Goal: Contribute content: Contribute content

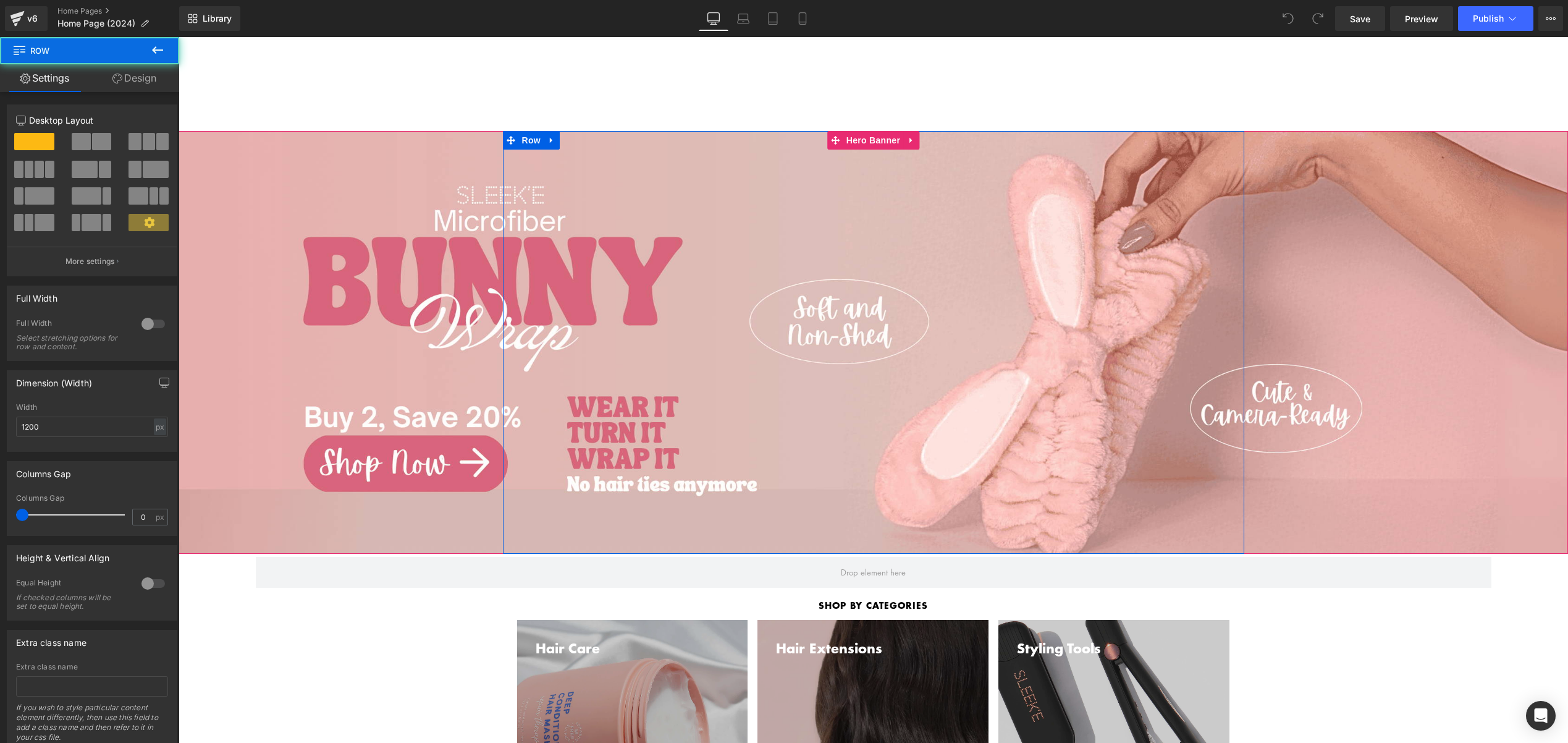
click at [556, 258] on div "Separator Row" at bounding box center [874, 343] width 741 height 423
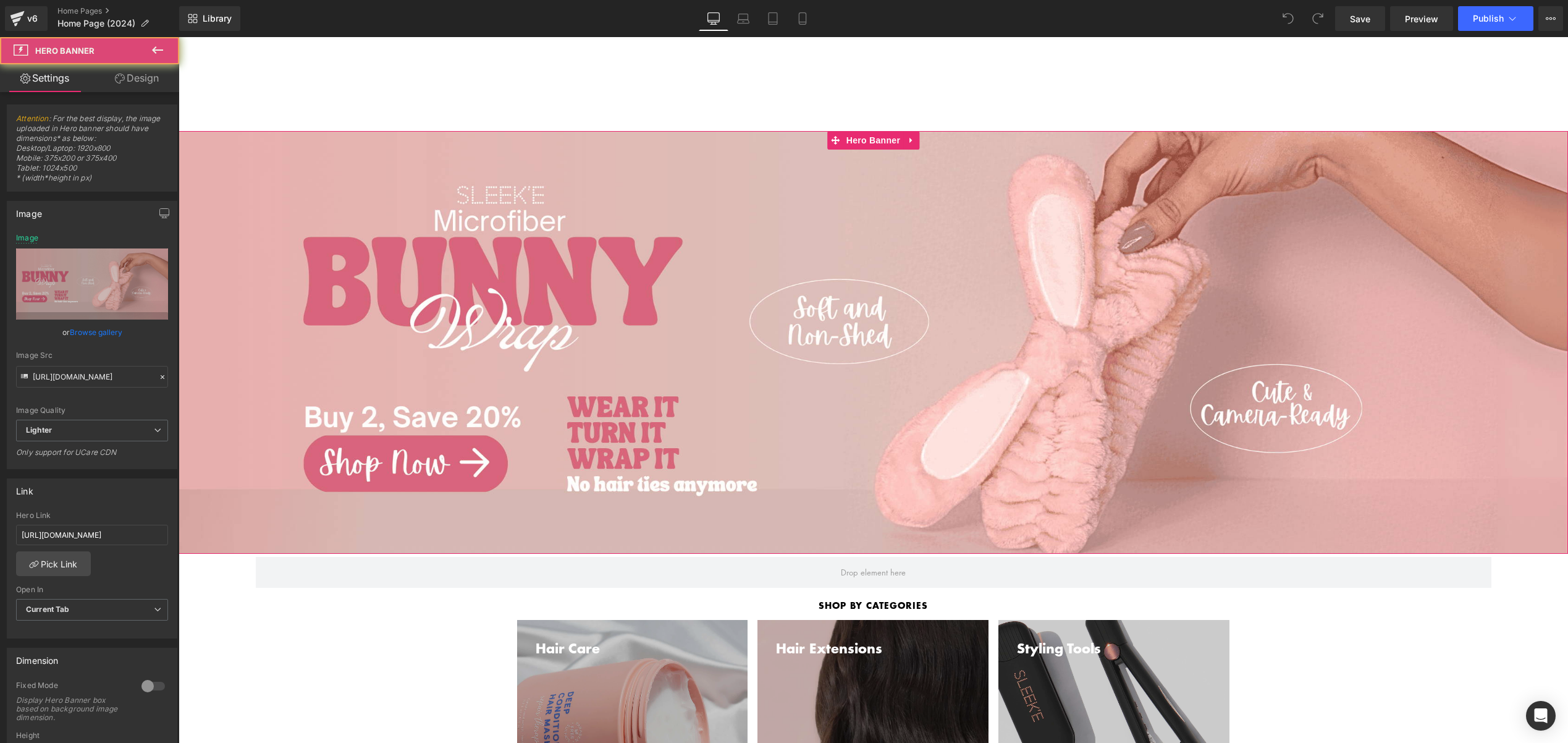
click at [320, 185] on span "Separator Row" at bounding box center [873, 343] width 1390 height 423
click at [116, 335] on link "Browse gallery" at bounding box center [96, 332] width 53 height 22
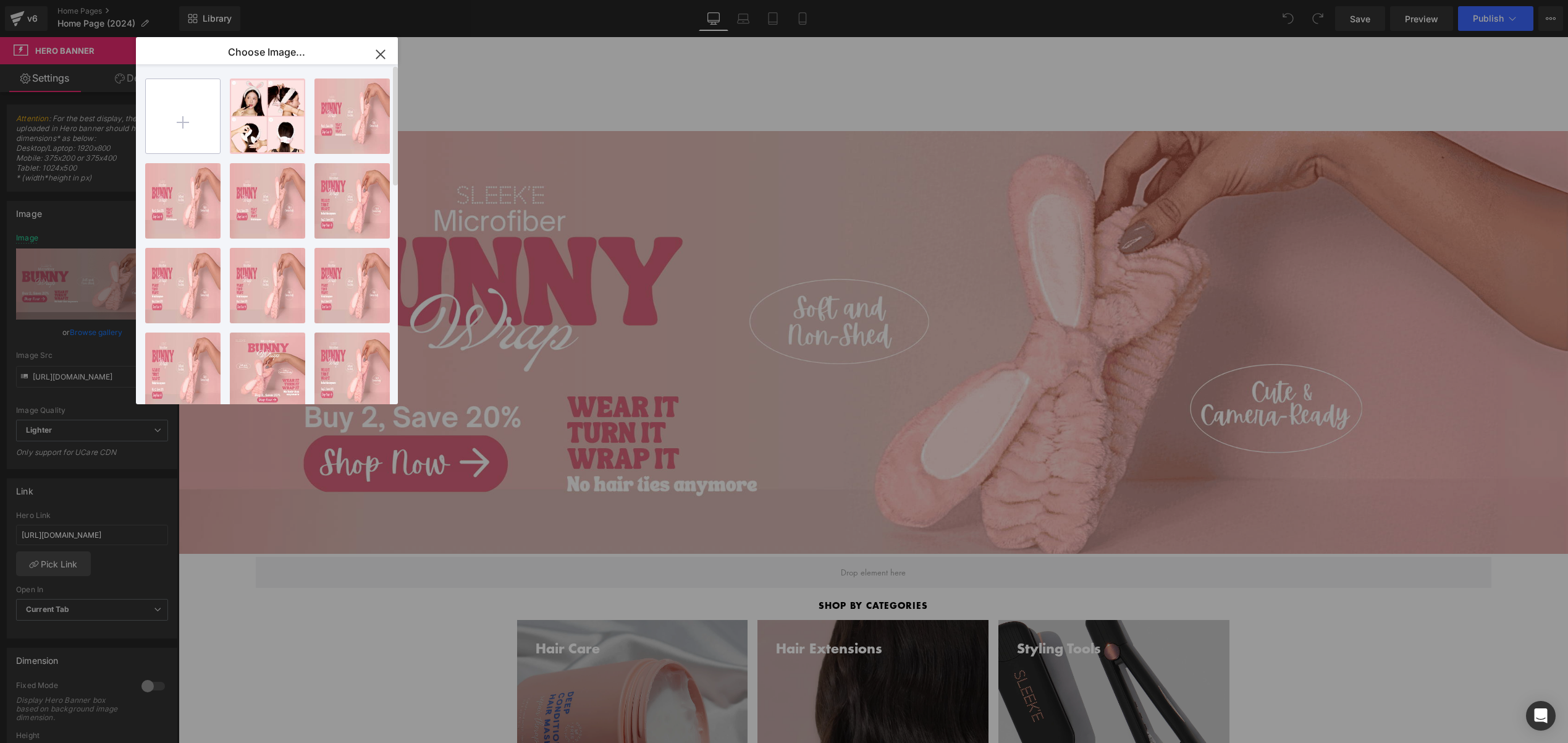
click at [194, 117] on input "file" at bounding box center [183, 117] width 75 height 75
type input "C:\fakepath\oct sale (1).pdf"
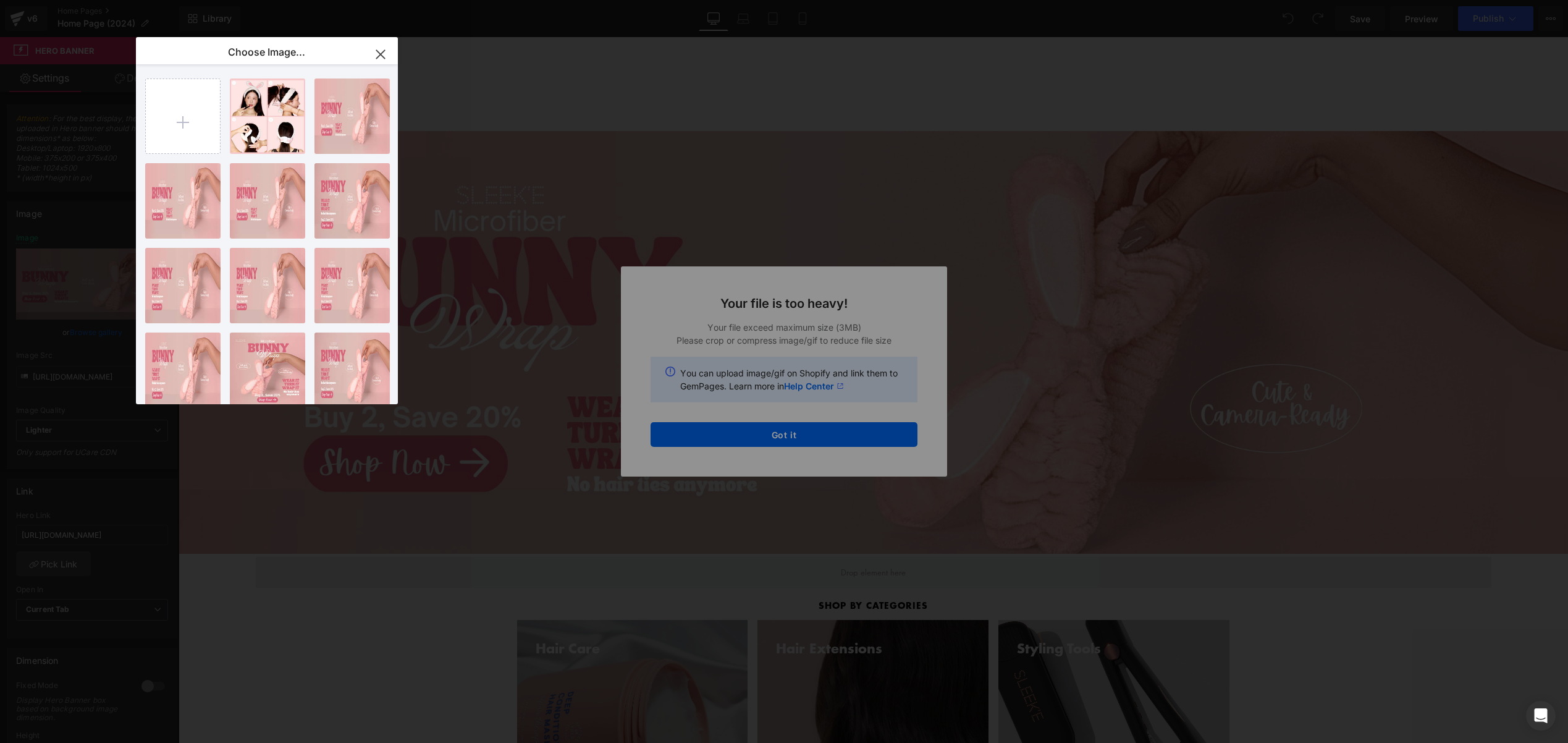
click at [883, 0] on div "Text Color Highlight Color #333333 Choose Image... Back to Library Insert bunny…" at bounding box center [784, 0] width 1568 height 0
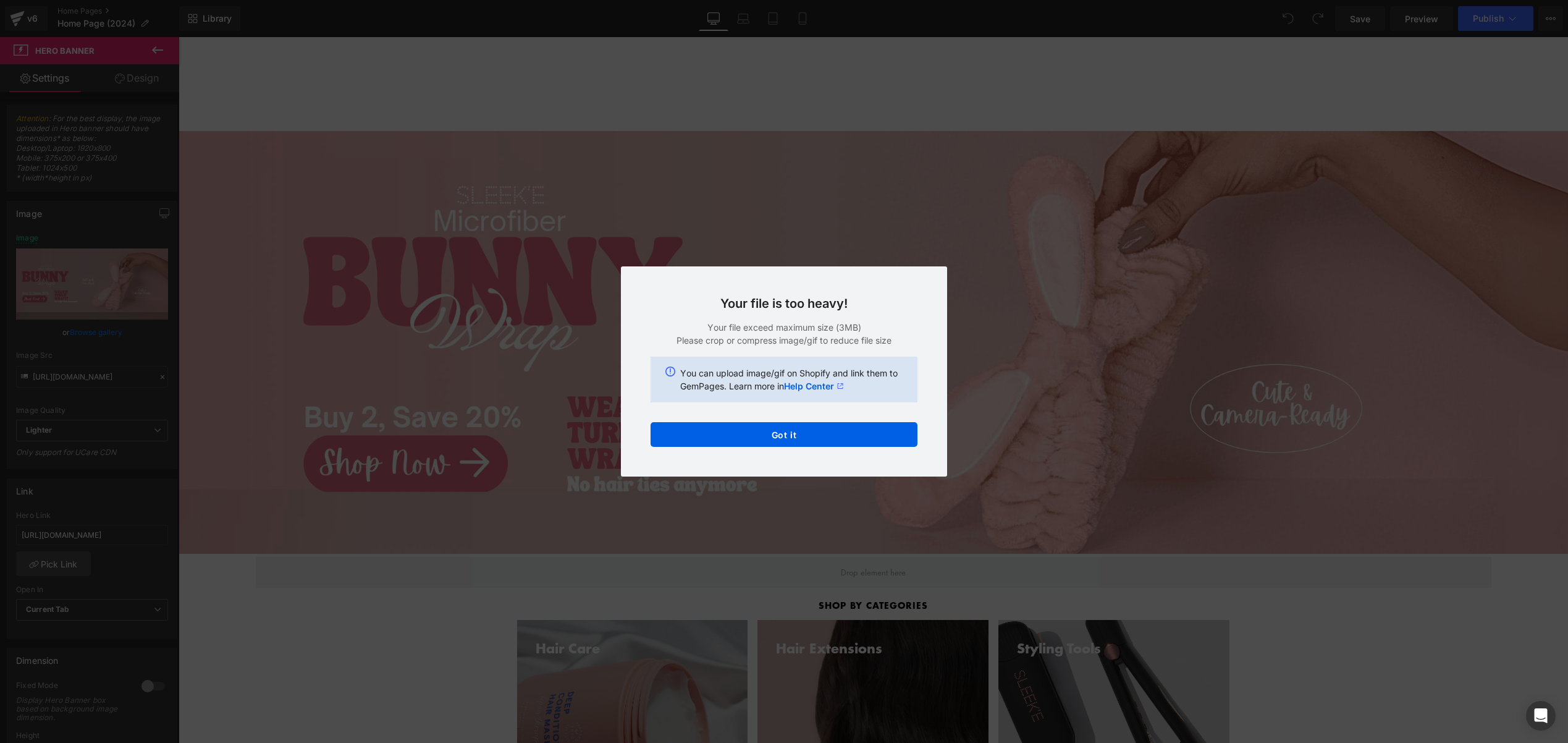
click at [820, 384] on link "Help Center" at bounding box center [814, 386] width 60 height 13
click at [801, 431] on button "Got it" at bounding box center [784, 434] width 267 height 25
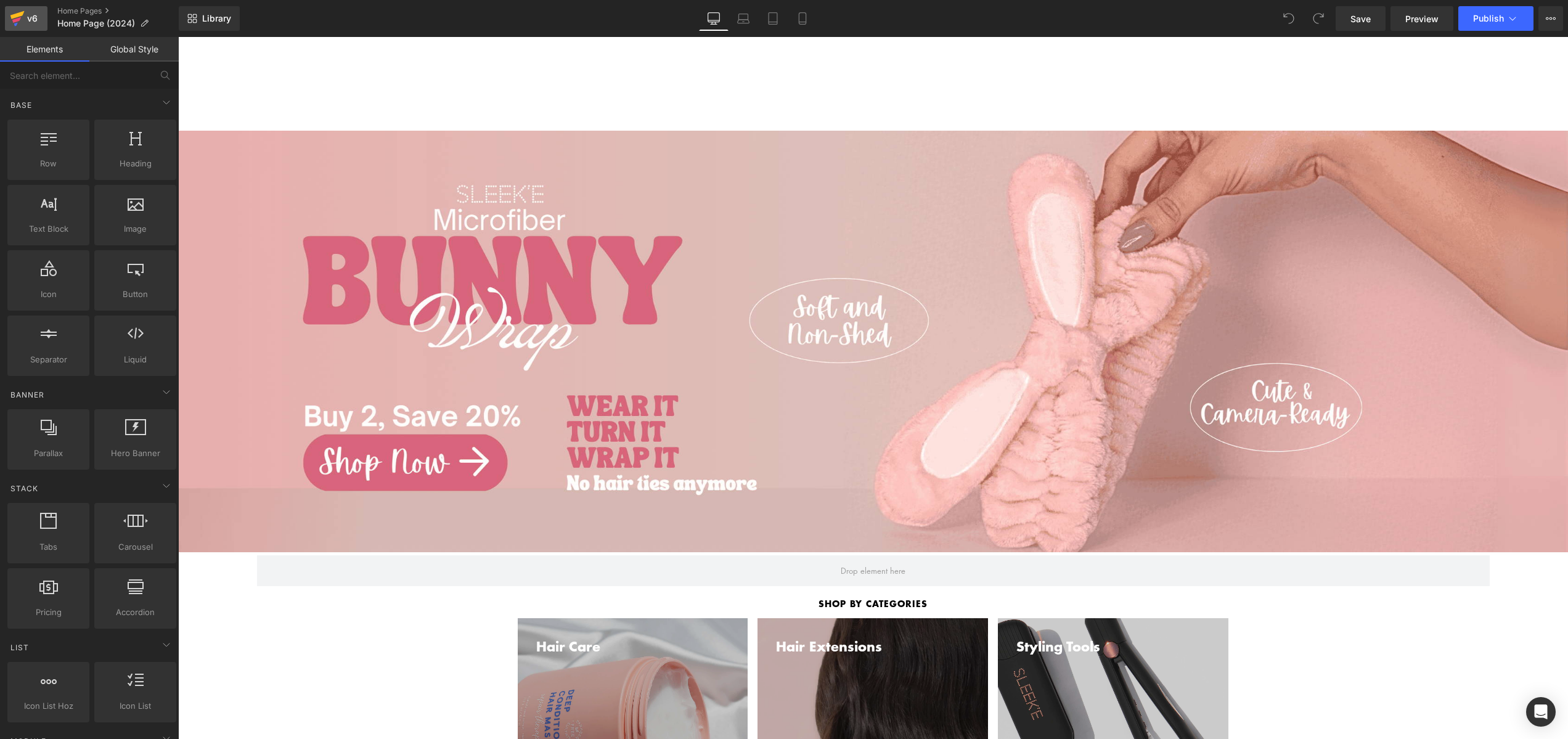
click at [32, 22] on div "v6" at bounding box center [32, 19] width 15 height 16
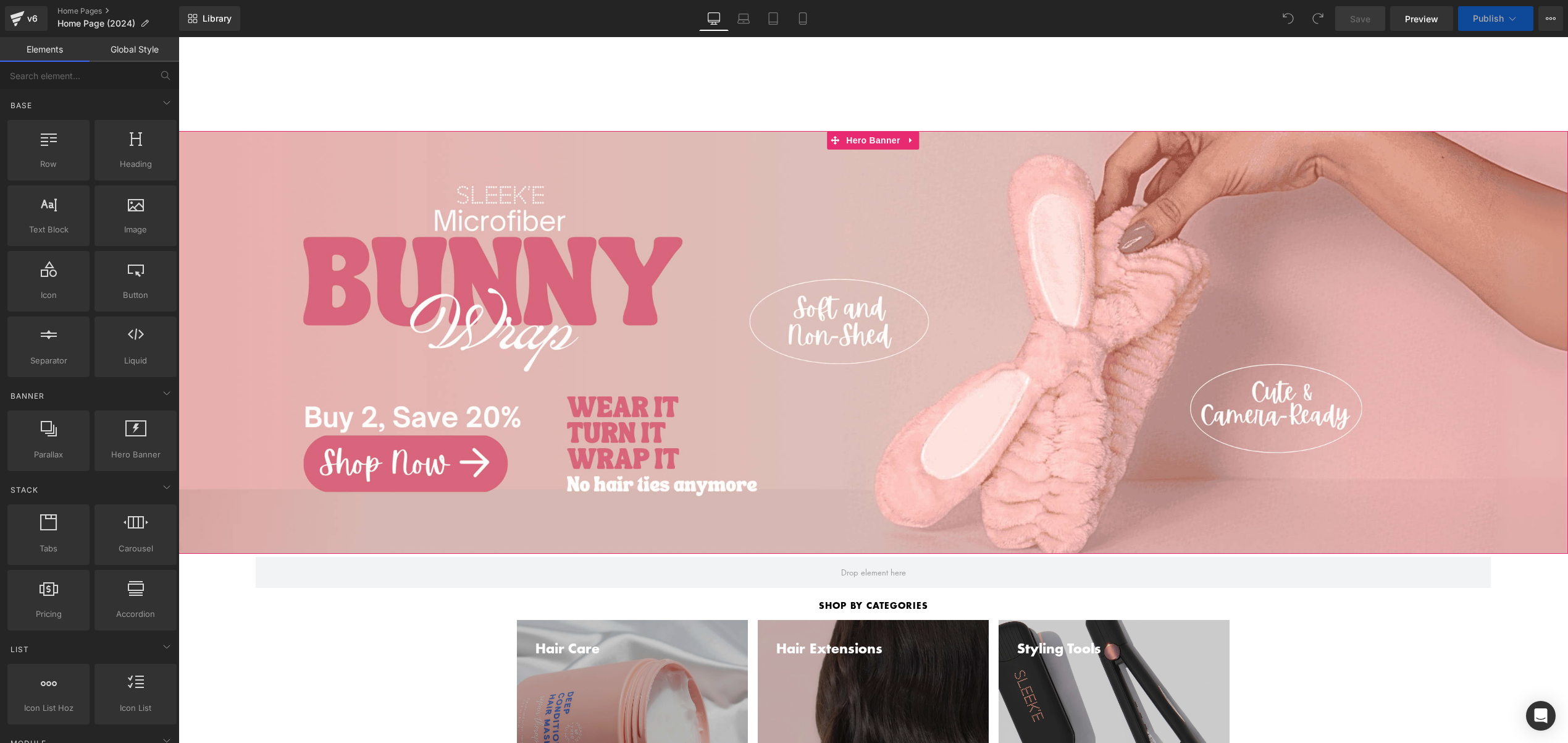
click at [283, 259] on span "Separator Row" at bounding box center [873, 343] width 1390 height 423
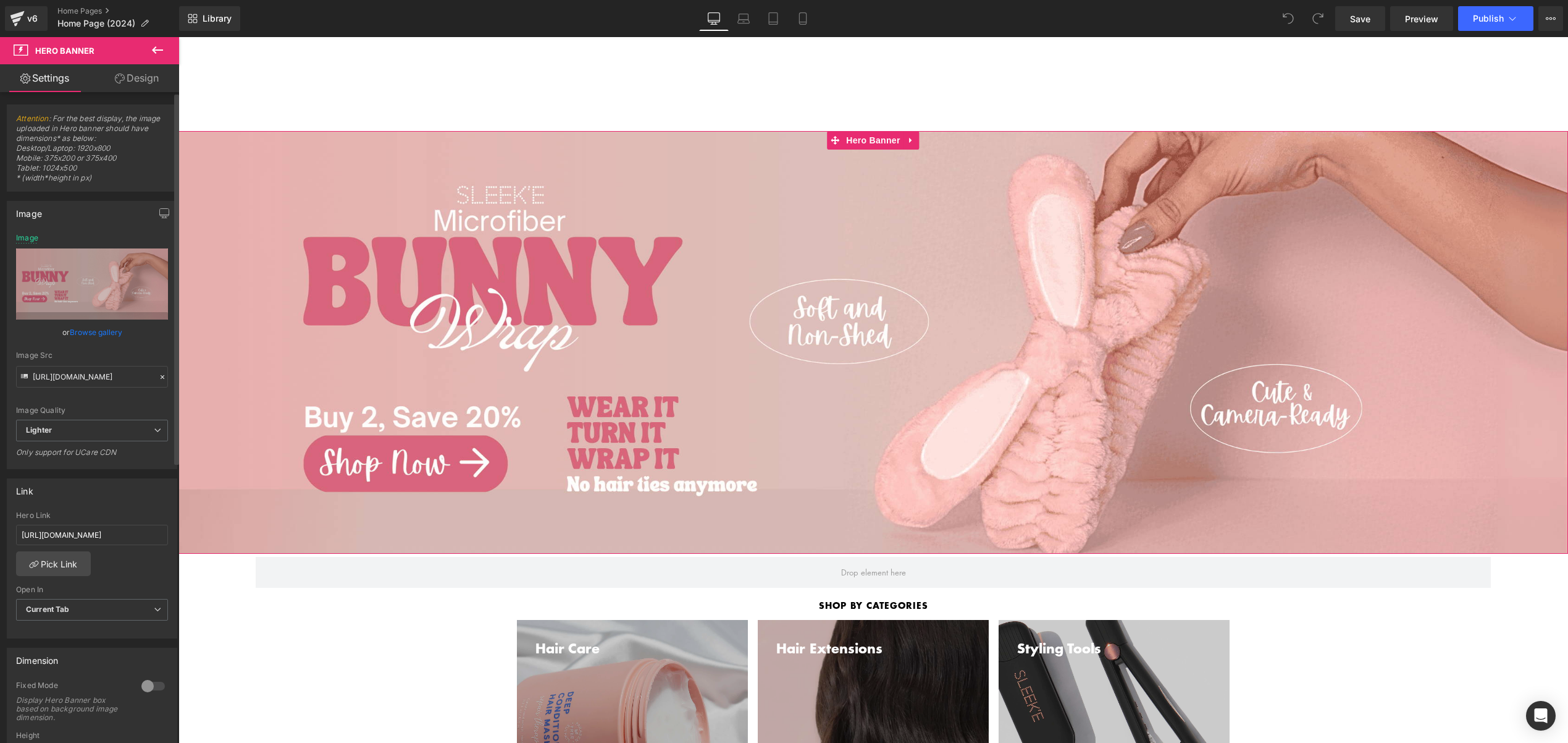
click at [110, 336] on link "Browse gallery" at bounding box center [96, 332] width 53 height 22
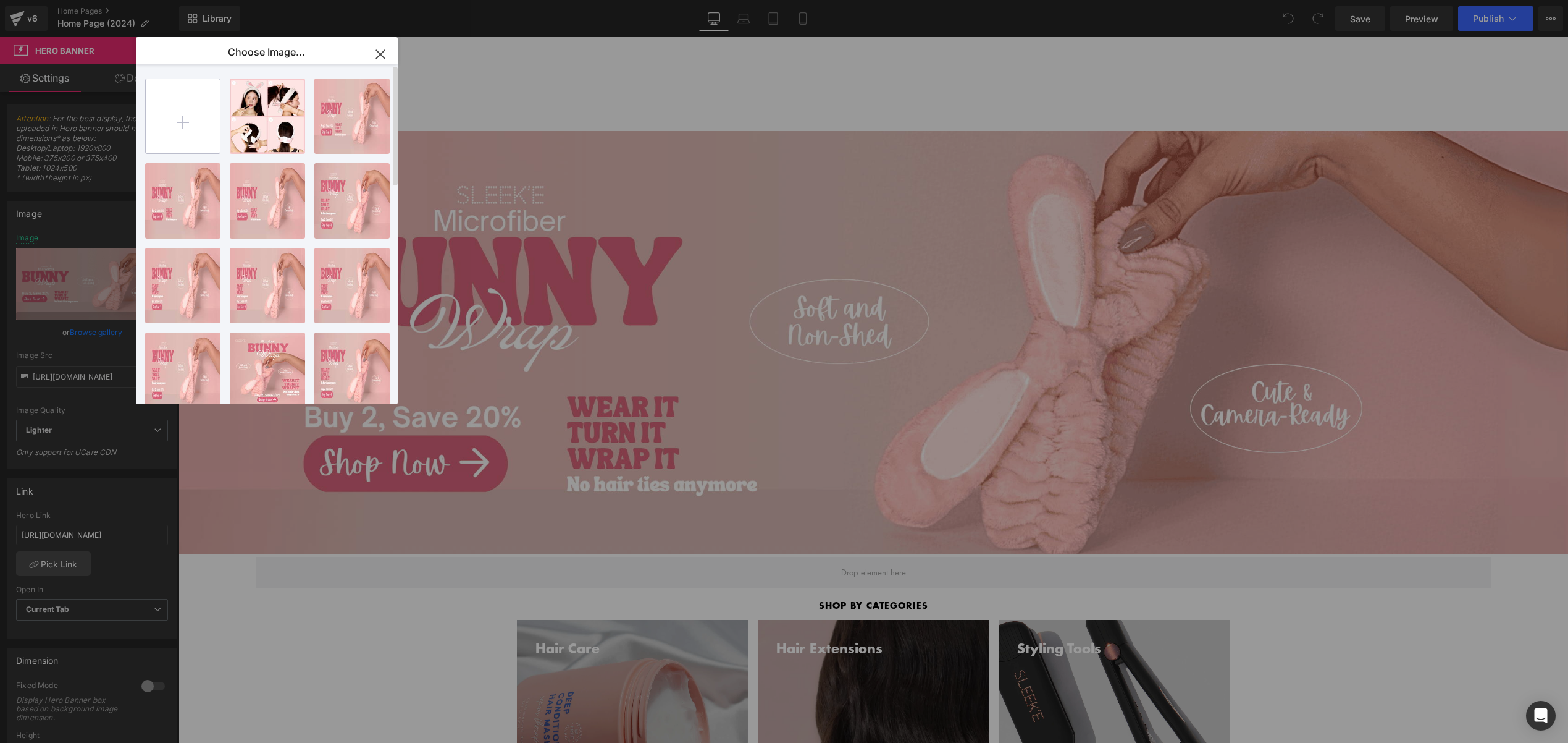
click at [181, 137] on input "file" at bounding box center [183, 117] width 75 height 75
type input "C:\fakepath\oct-sale-(1)compress.jpg"
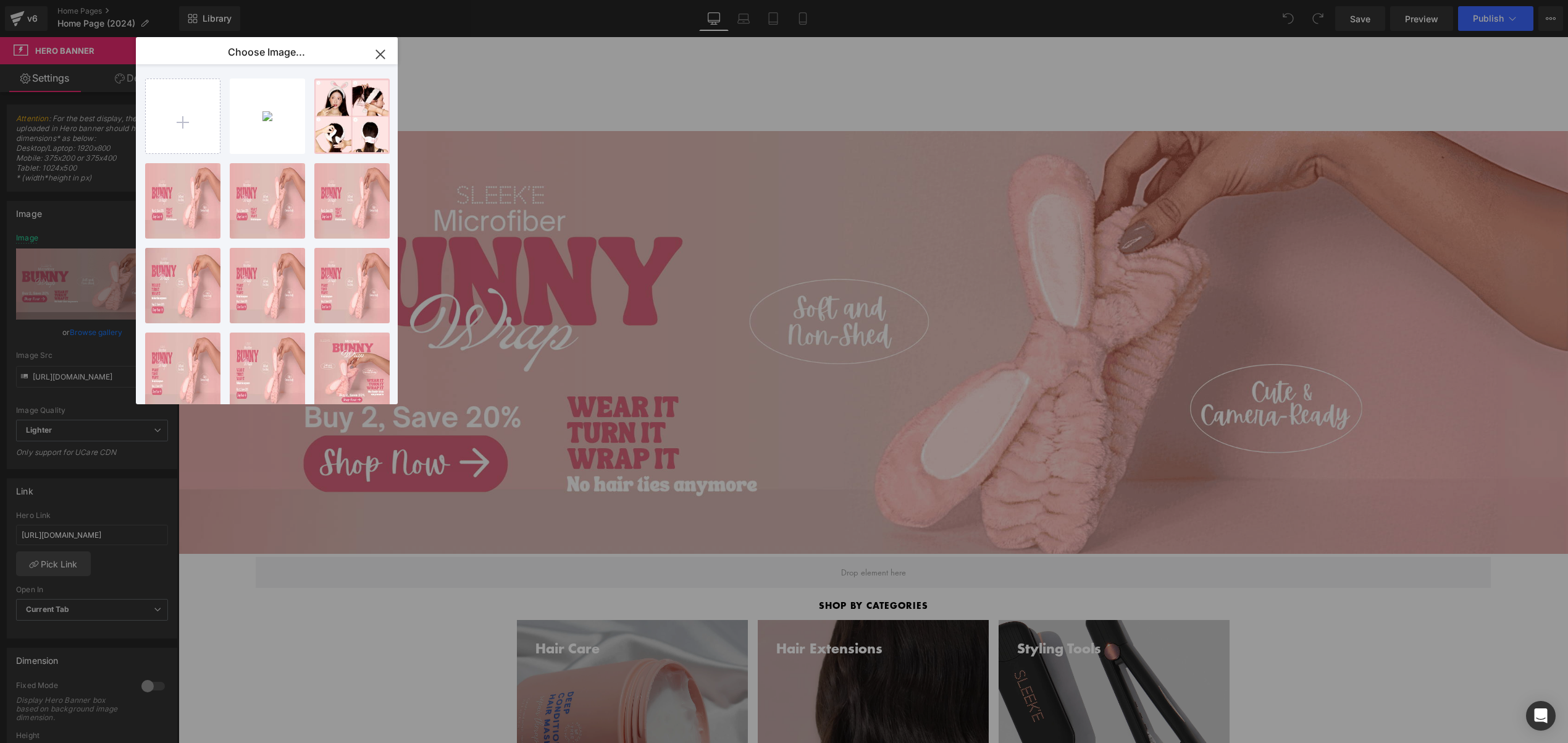
click at [390, 53] on icon "button" at bounding box center [381, 54] width 19 height 19
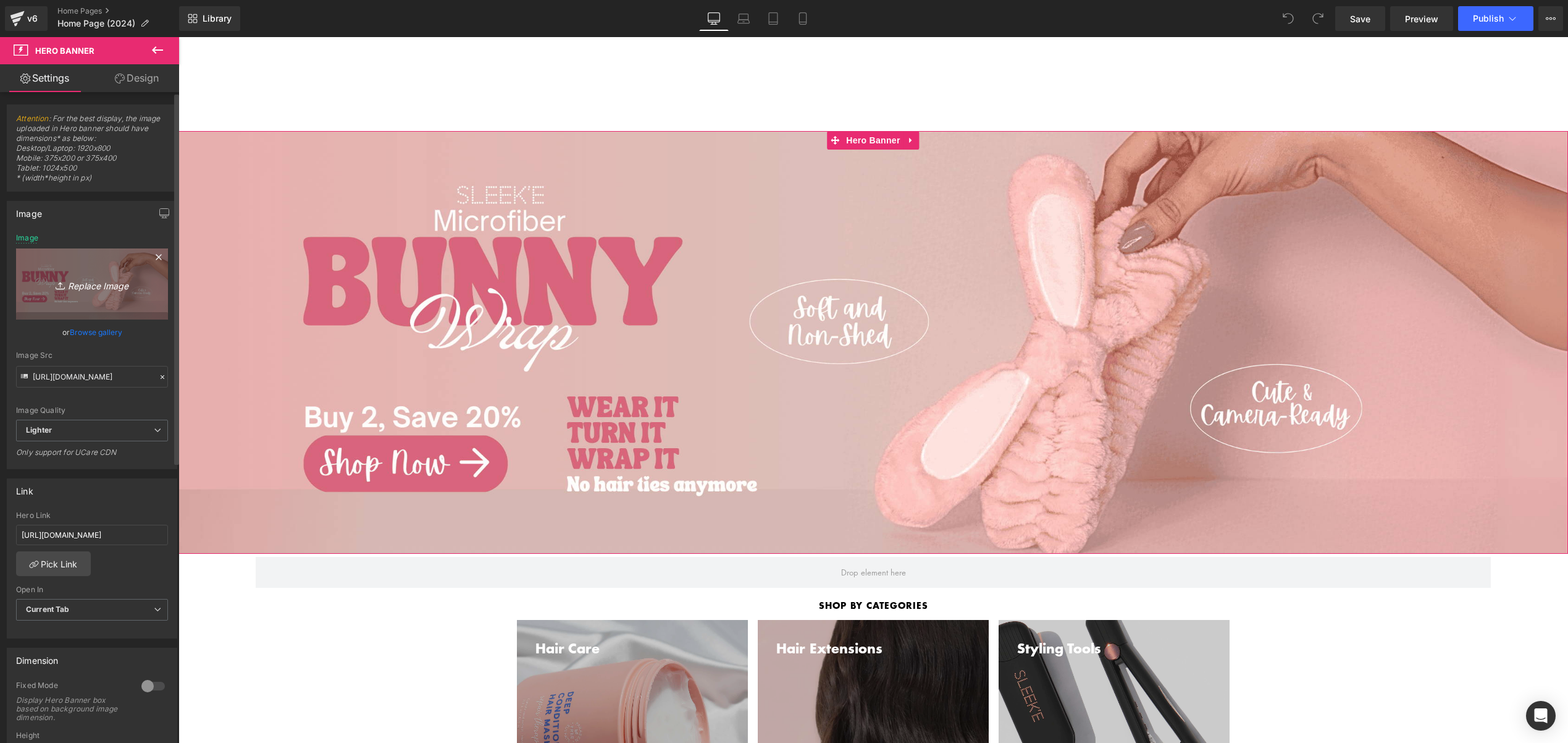
click at [50, 280] on icon "Replace Image" at bounding box center [92, 284] width 99 height 15
click at [66, 269] on link "Replace Image" at bounding box center [92, 284] width 152 height 71
click at [96, 331] on link "Browse gallery" at bounding box center [96, 332] width 53 height 22
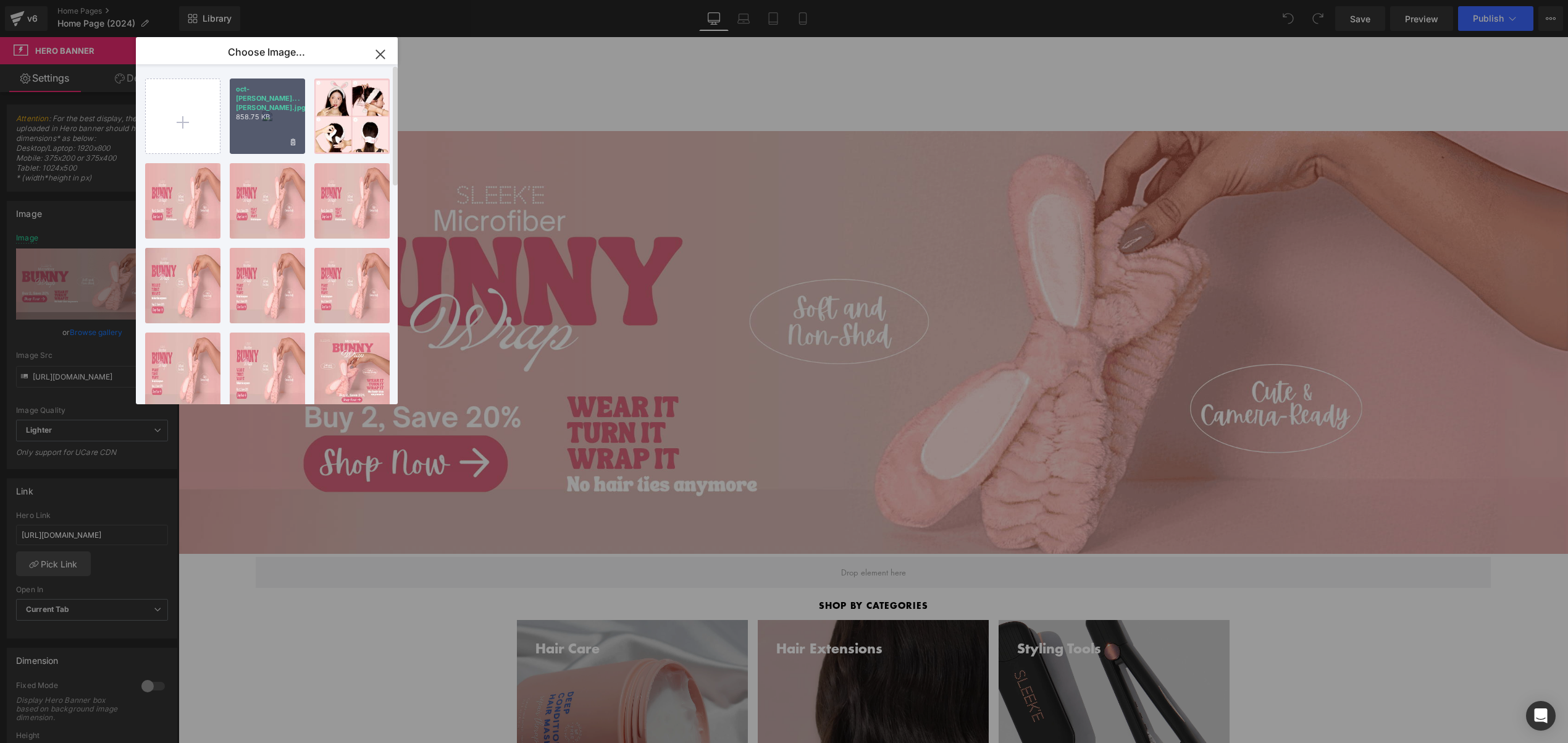
click at [272, 149] on div "oct-sal...ress.jpg 858.75 KB" at bounding box center [267, 116] width 75 height 75
type input "https://ucarecdn.com/df58c3db-2d53-4617-8d1e-592d0c15ce66/-/format/auto/-/previ…"
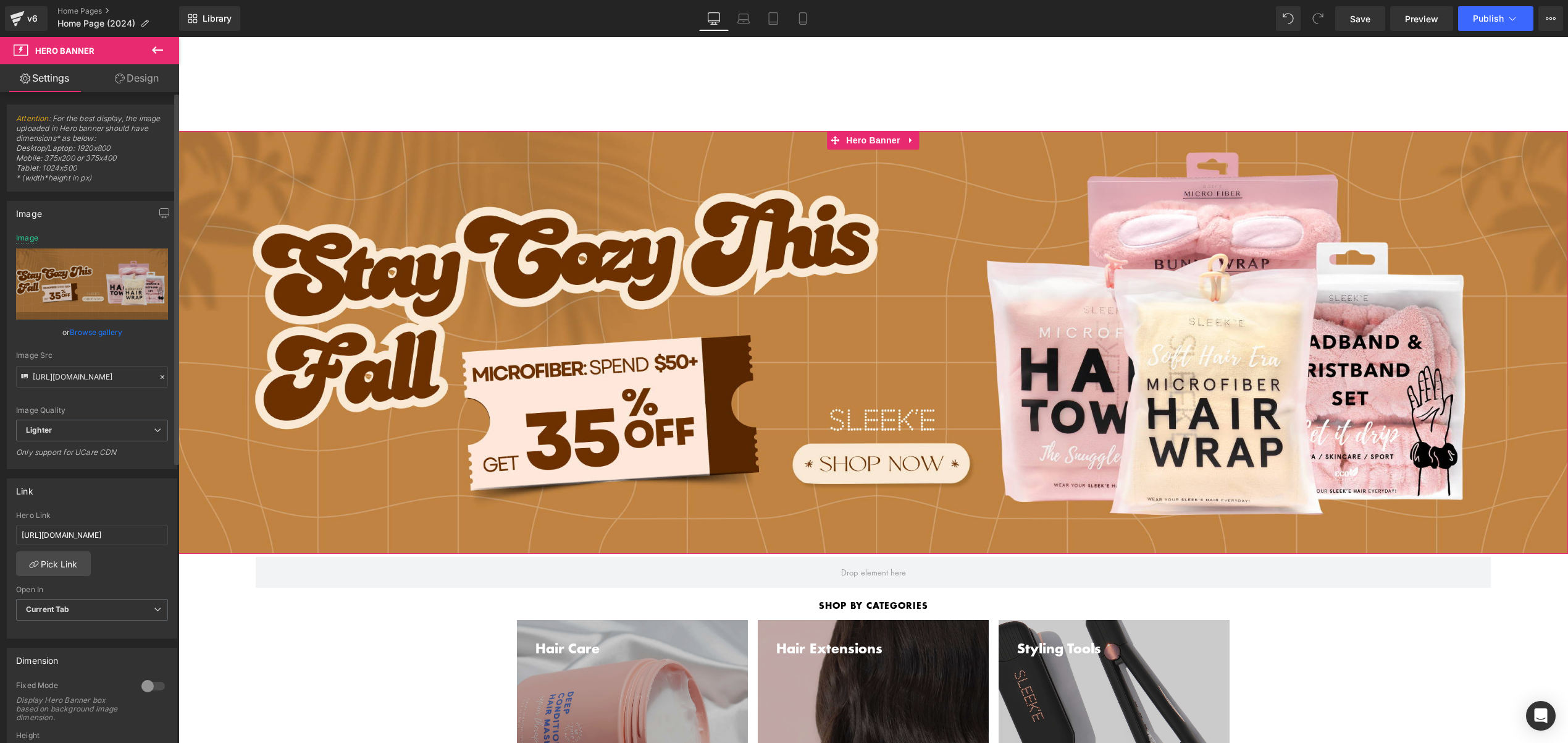
click at [92, 332] on link "Browse gallery" at bounding box center [96, 332] width 53 height 22
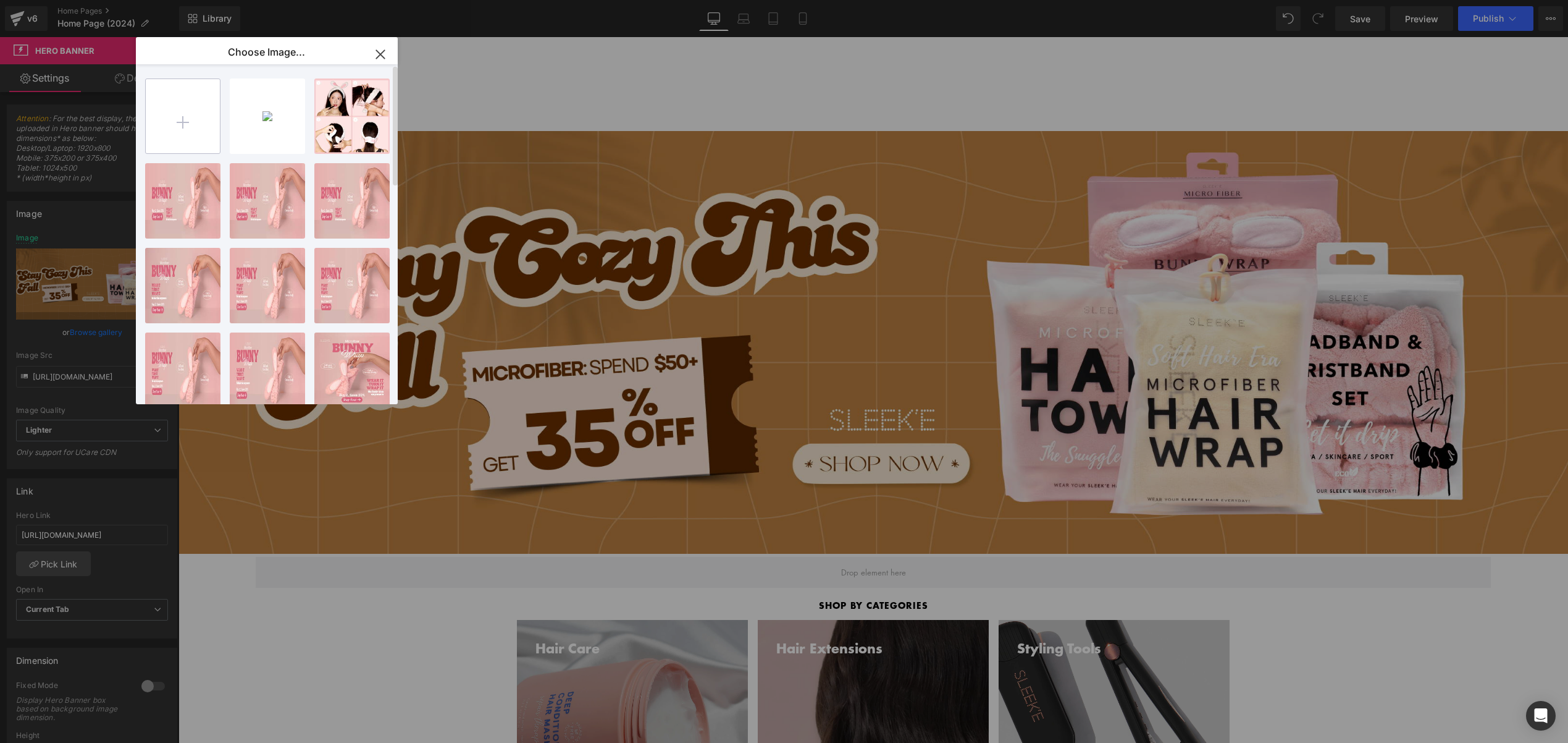
click at [177, 125] on input "file" at bounding box center [183, 117] width 75 height 75
type input "C:\fakepath\oct-sale-comp-desktop.jpg"
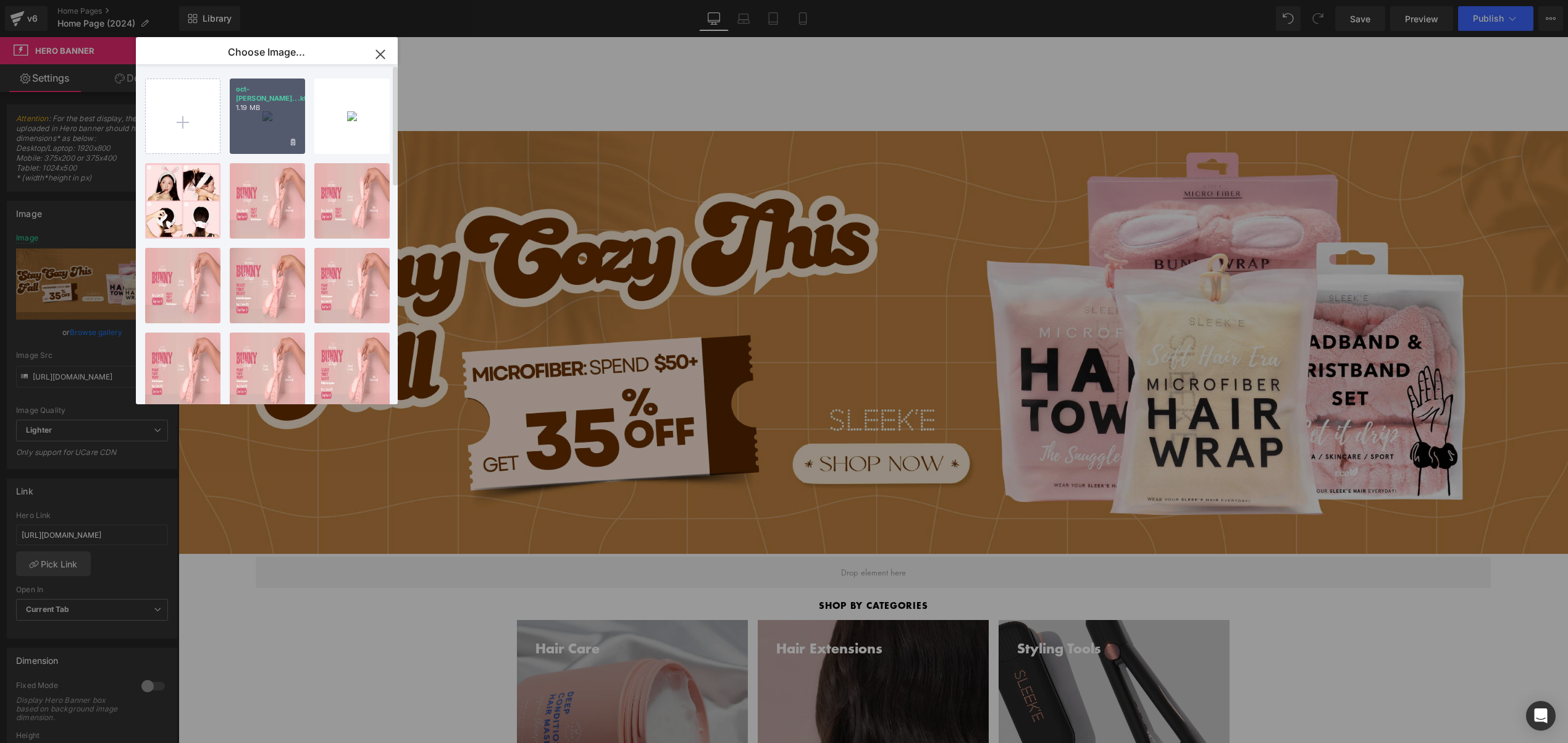
click at [269, 135] on div "oct-sal...ktop.jpg 1.19 MB" at bounding box center [267, 116] width 75 height 75
type input "https://ucarecdn.com/55f63d3a-09fe-4a10-9884-3cdfd7218d5c/-/format/auto/-/previ…"
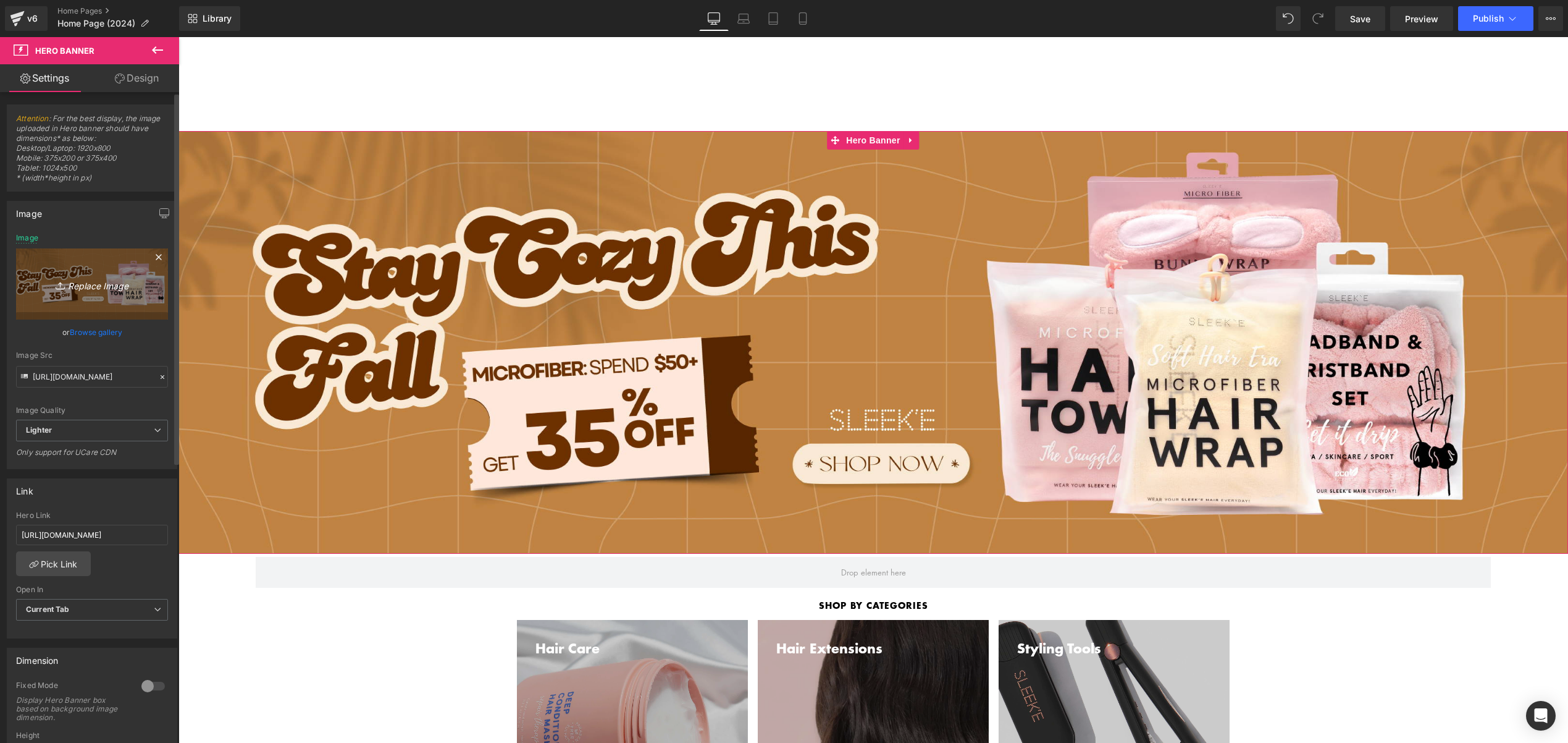
click at [108, 278] on icon "Replace Image" at bounding box center [92, 284] width 99 height 15
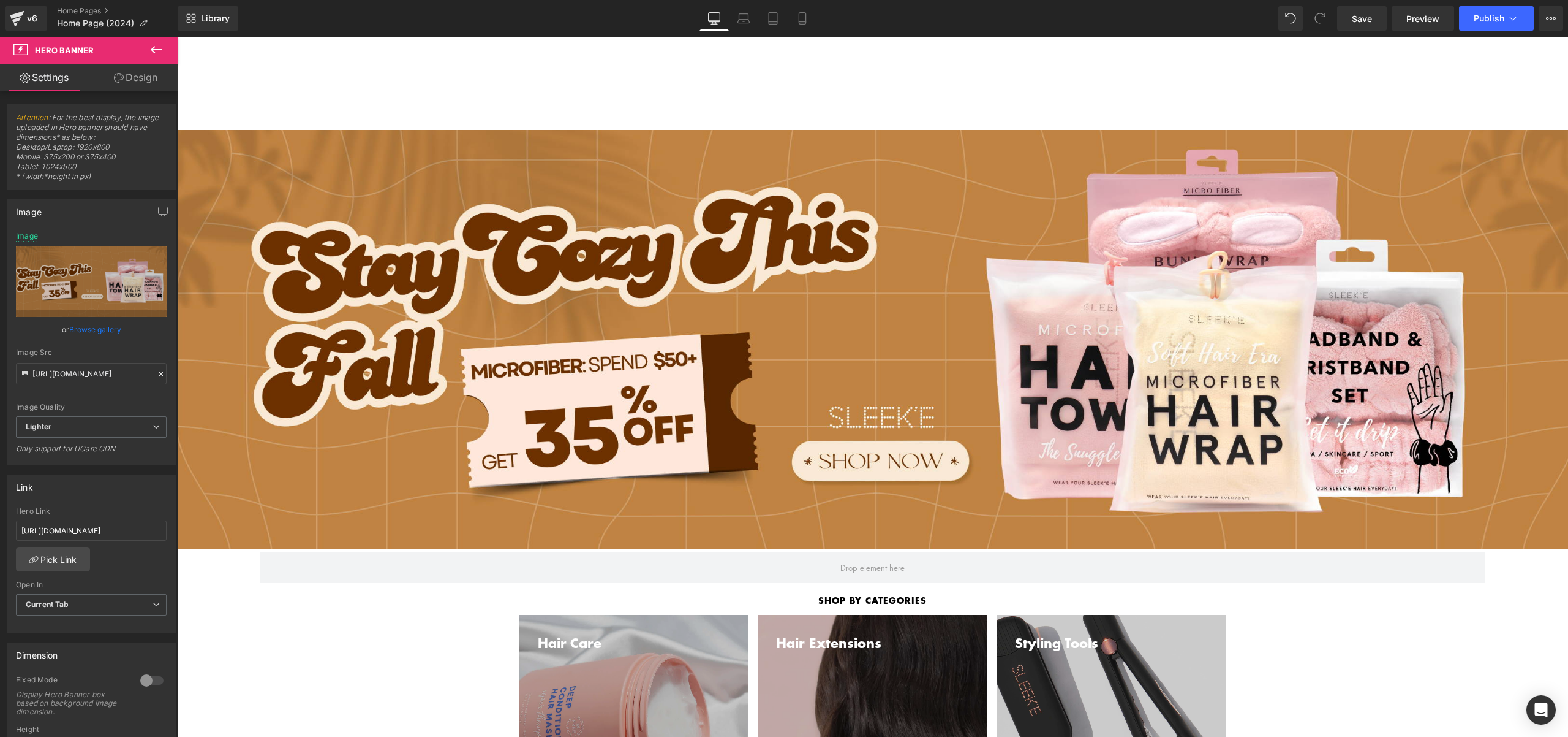
click at [151, 48] on icon at bounding box center [157, 49] width 11 height 7
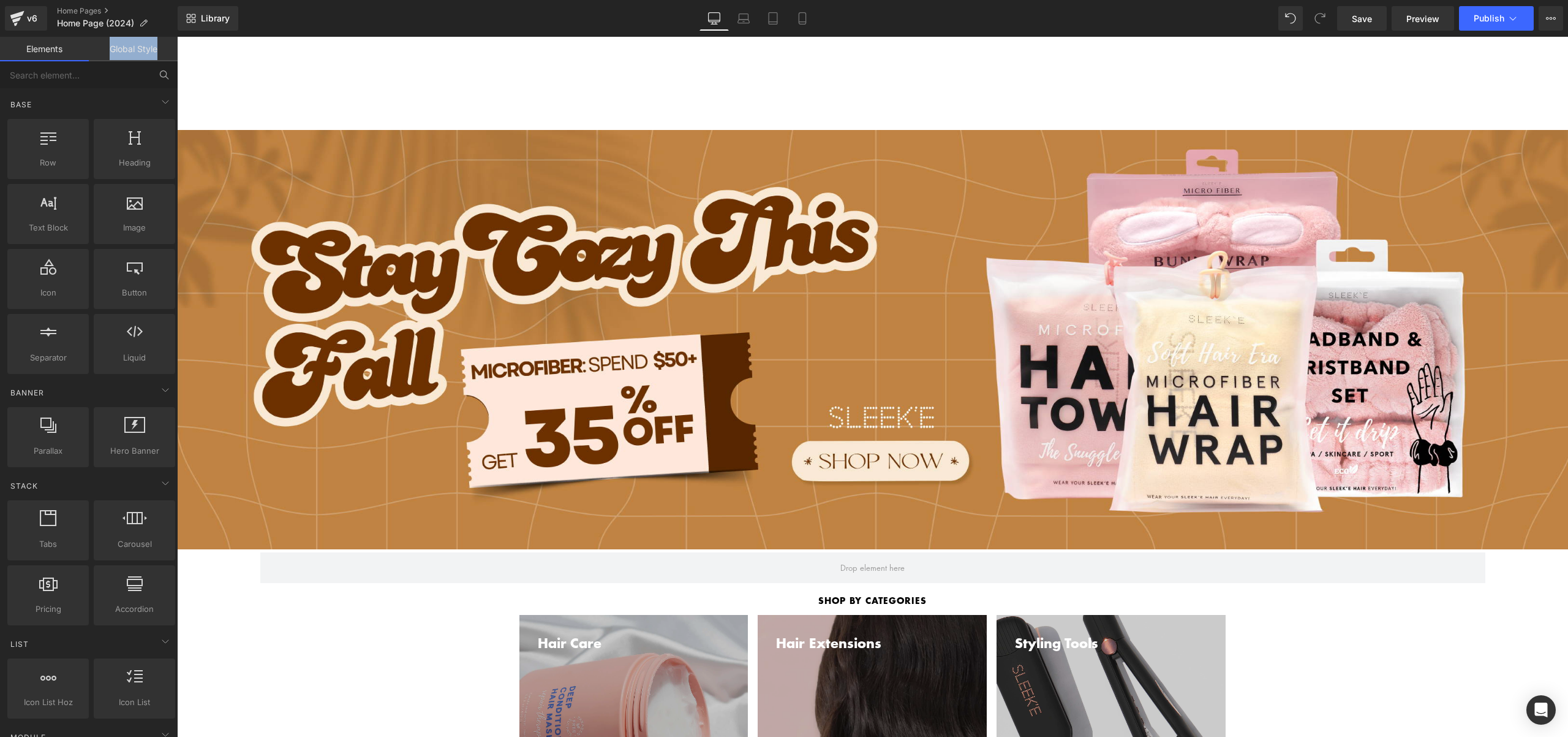
drag, startPoint x: 176, startPoint y: 58, endPoint x: 0, endPoint y: 61, distance: 176.0
click at [0, 60] on ul "Elements Global Style" at bounding box center [88, 49] width 178 height 25
click at [239, 58] on div "Shop The New BunnyWrap! Buy 2+ & Save 20%" at bounding box center [872, 51] width 1391 height 27
